Goal: Task Accomplishment & Management: Manage account settings

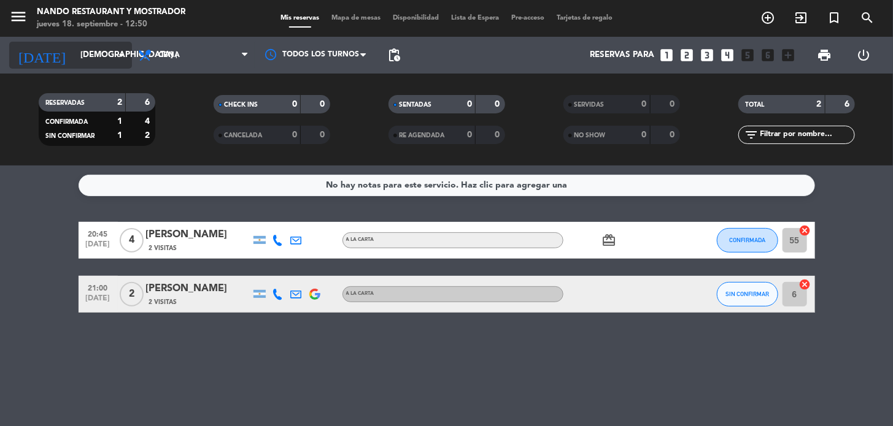
click at [74, 49] on input "[DEMOGRAPHIC_DATA] [DATE]" at bounding box center [128, 55] width 109 height 22
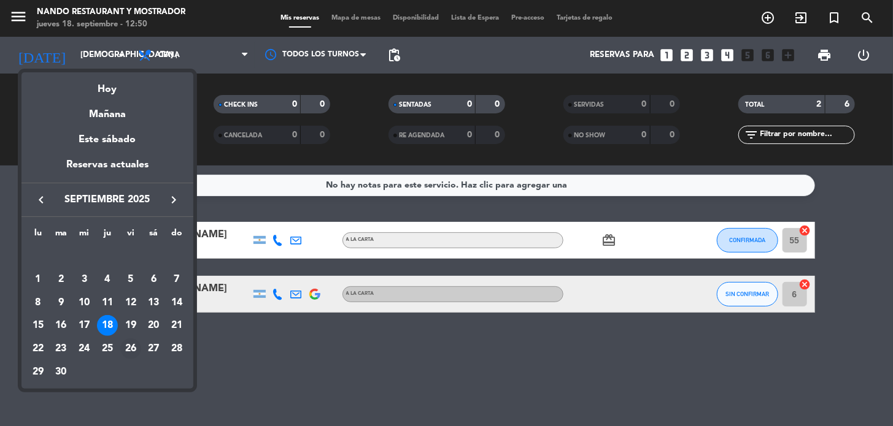
click at [130, 353] on div "26" at bounding box center [130, 349] width 21 height 21
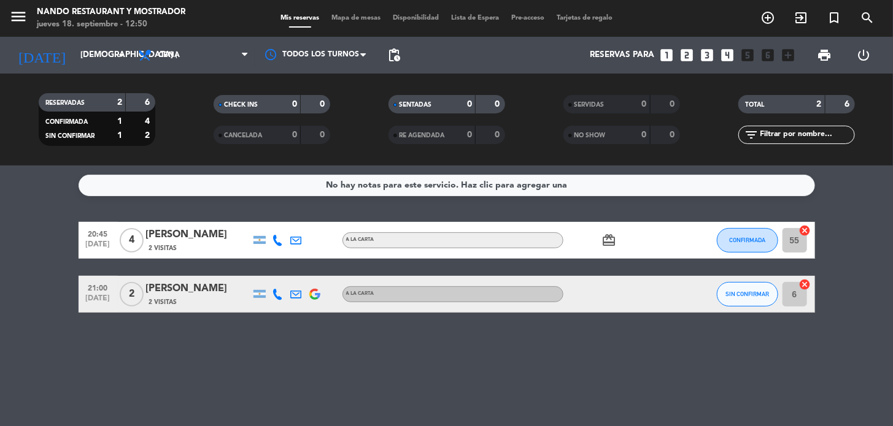
type input "vie. [DATE]"
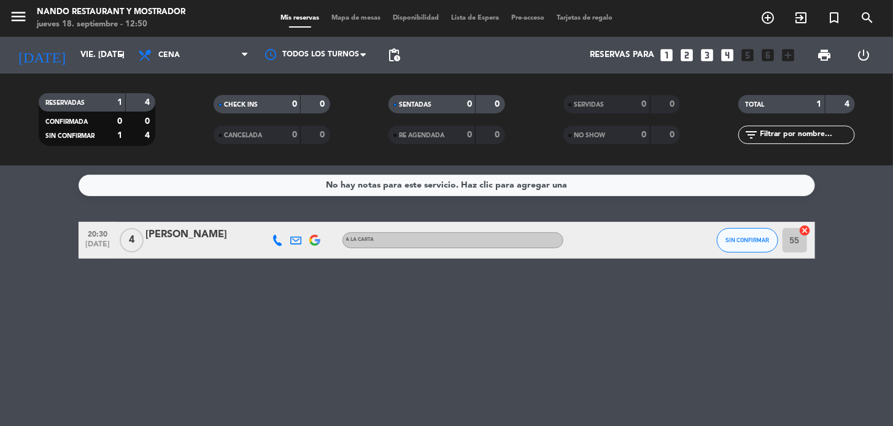
click at [125, 239] on span "4" at bounding box center [132, 240] width 24 height 25
click at [128, 238] on span "4" at bounding box center [132, 240] width 24 height 25
click at [147, 106] on strong "4" at bounding box center [148, 102] width 7 height 9
click at [129, 234] on span "4" at bounding box center [132, 240] width 24 height 25
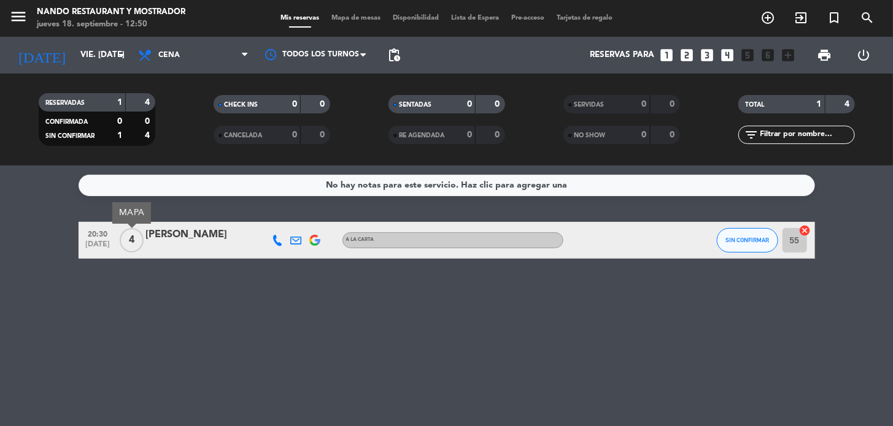
click at [169, 238] on div "[PERSON_NAME]" at bounding box center [198, 235] width 104 height 16
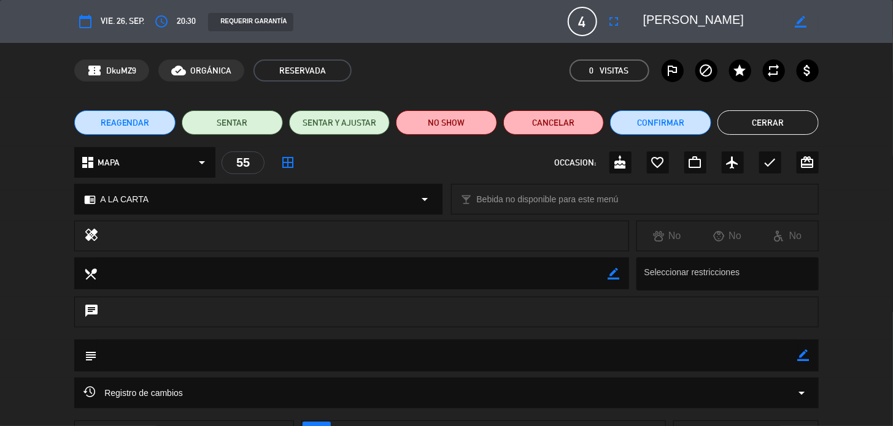
click at [579, 20] on span "4" at bounding box center [581, 21] width 29 height 29
click at [796, 19] on icon "border_color" at bounding box center [801, 22] width 12 height 12
